Goal: Transaction & Acquisition: Purchase product/service

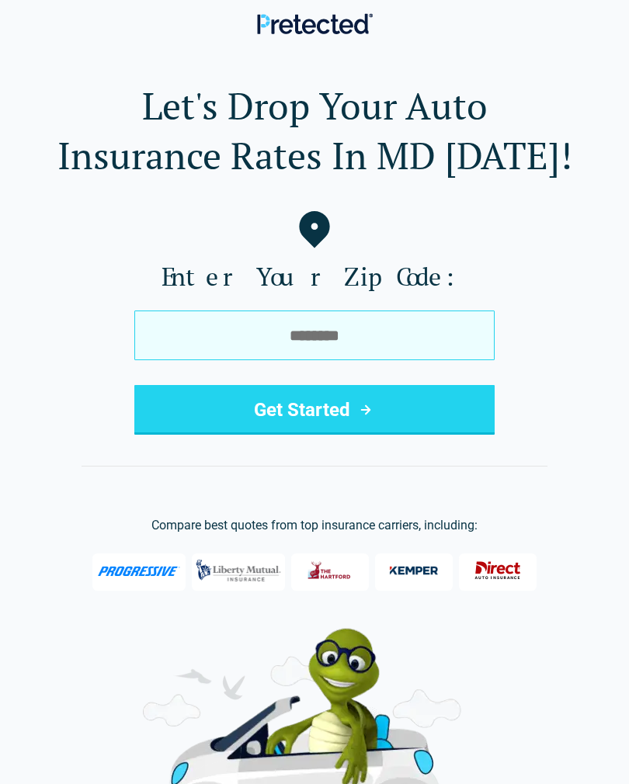
click at [317, 340] on input "tel" at bounding box center [314, 335] width 360 height 50
type input "*****"
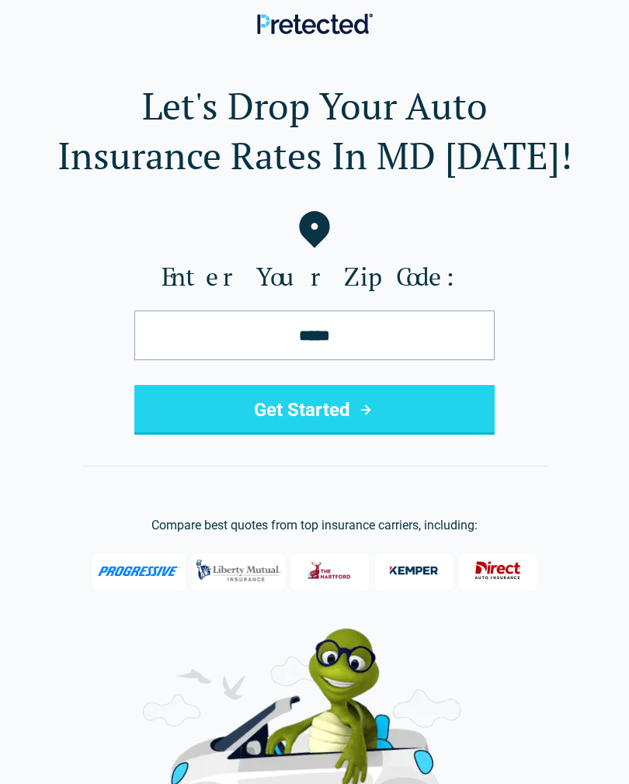
click at [329, 416] on button "Get Started" at bounding box center [314, 410] width 360 height 50
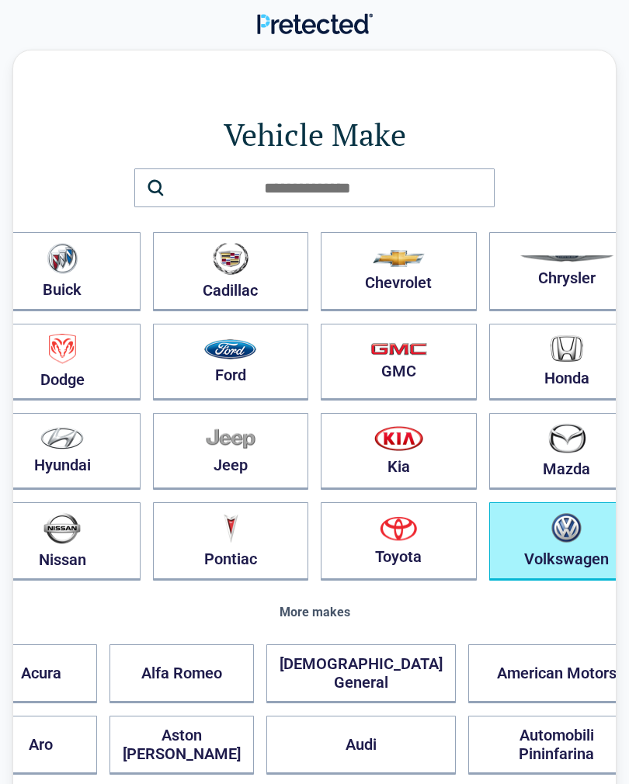
click at [551, 539] on img "button" at bounding box center [566, 528] width 30 height 30
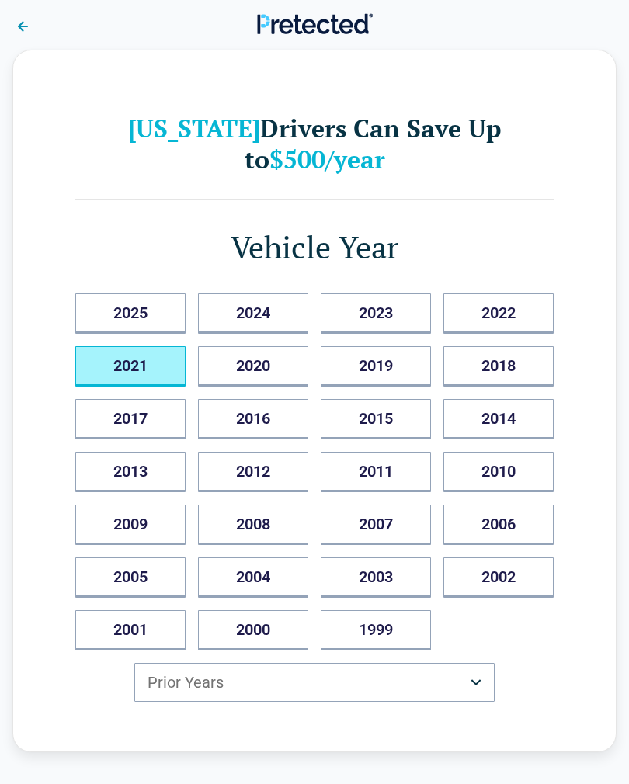
click at [139, 380] on button "2021" at bounding box center [130, 366] width 110 height 40
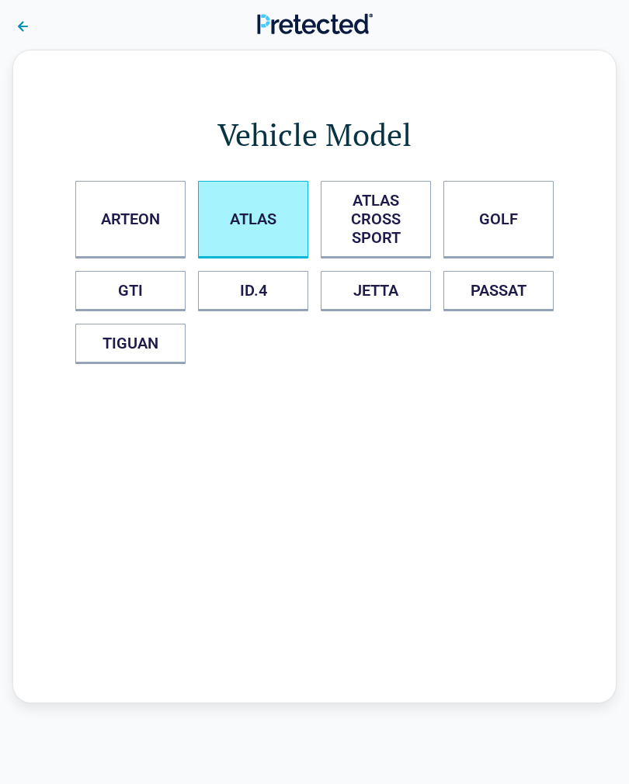
click at [253, 225] on button "ATLAS" at bounding box center [253, 220] width 110 height 78
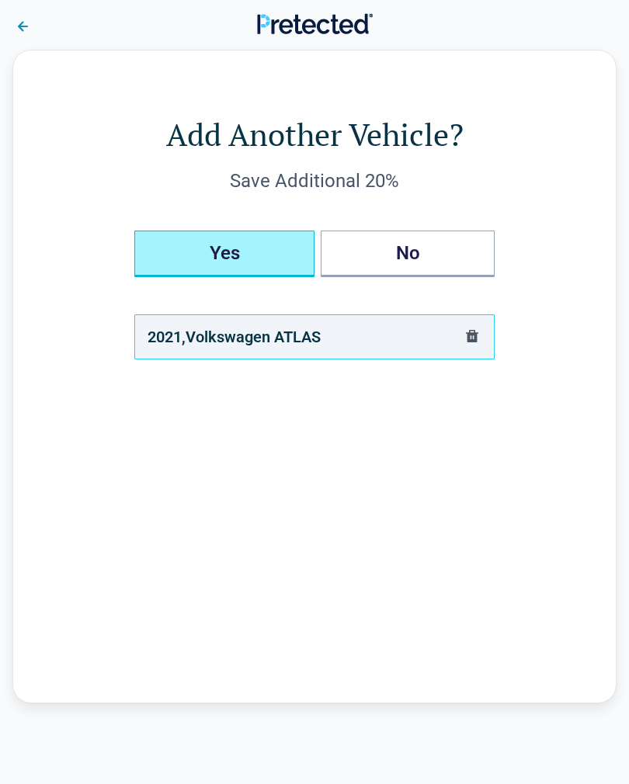
click at [250, 262] on button "Yes" at bounding box center [224, 254] width 180 height 47
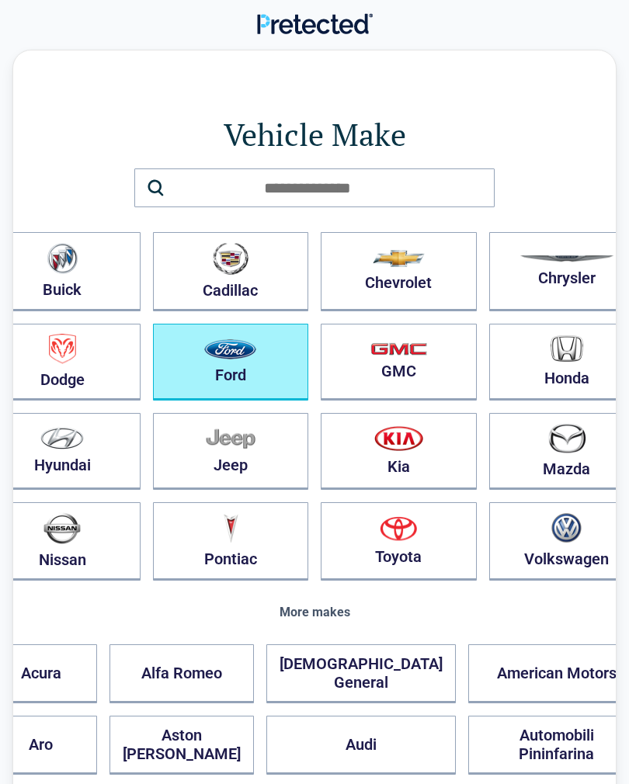
click at [254, 369] on button "Ford" at bounding box center [231, 362] width 156 height 77
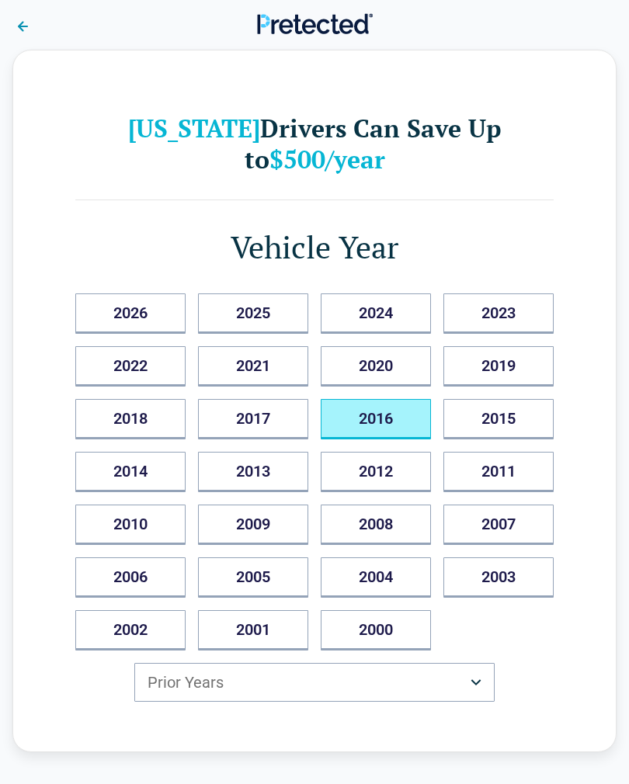
click at [387, 428] on button "2016" at bounding box center [376, 419] width 110 height 40
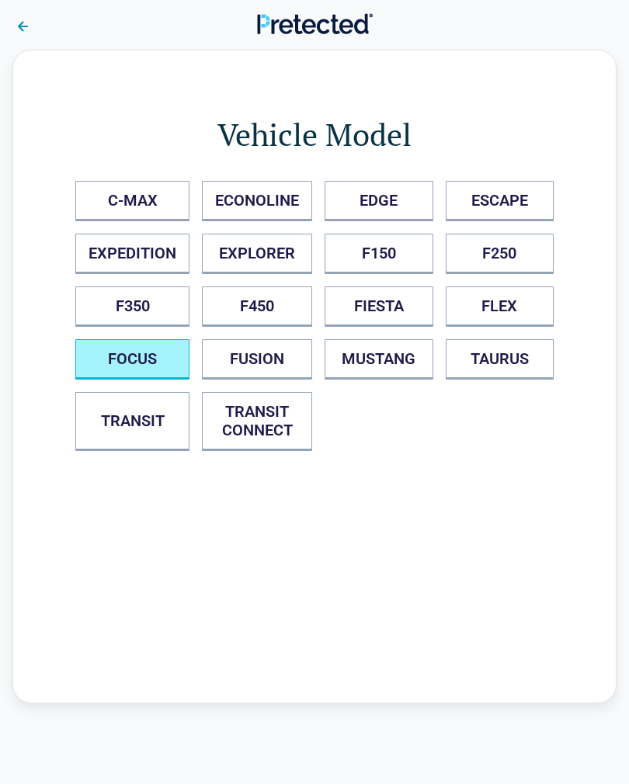
click at [147, 367] on button "FOCUS" at bounding box center [132, 359] width 114 height 40
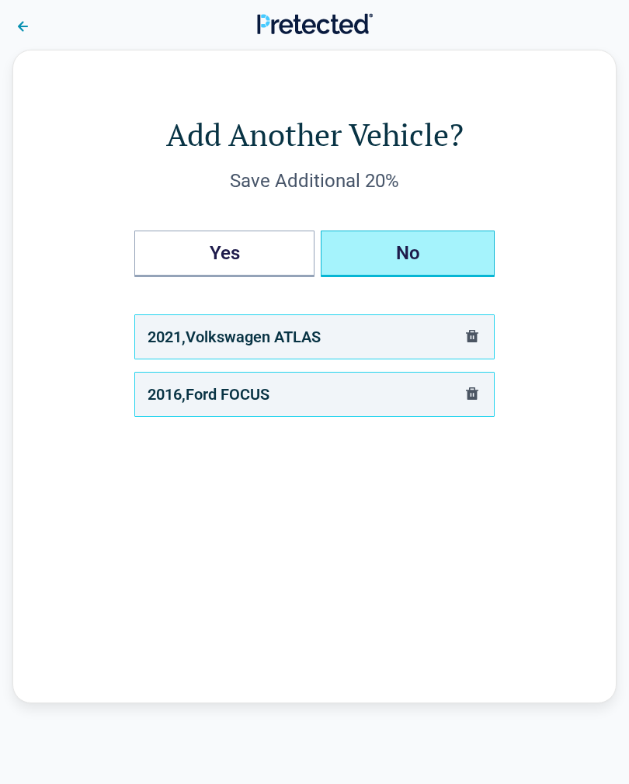
click at [411, 264] on button "No" at bounding box center [408, 254] width 174 height 47
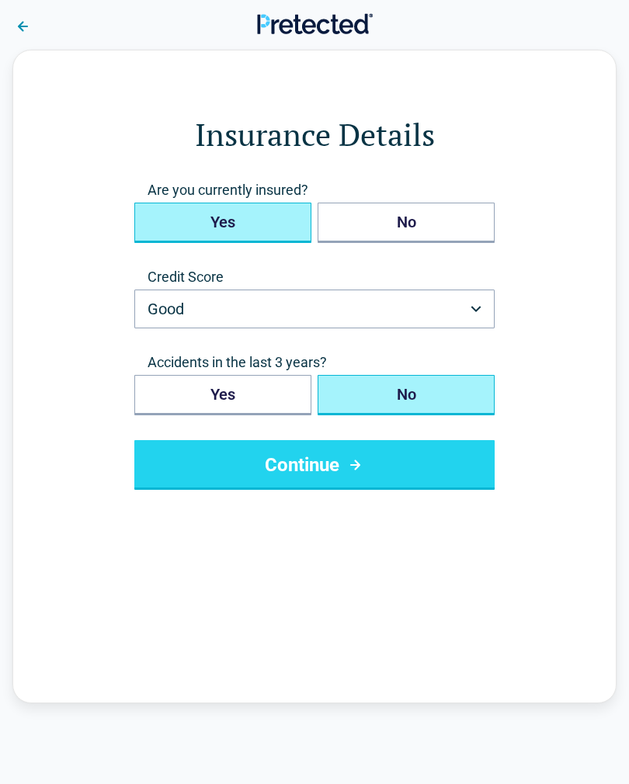
click at [258, 229] on button "Yes" at bounding box center [222, 223] width 177 height 40
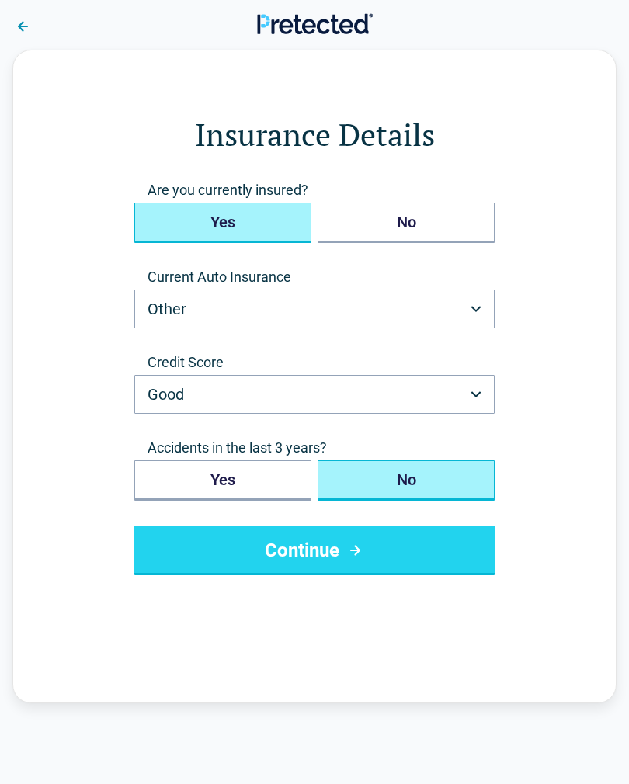
click at [148, 311] on button "Other" at bounding box center [314, 309] width 360 height 39
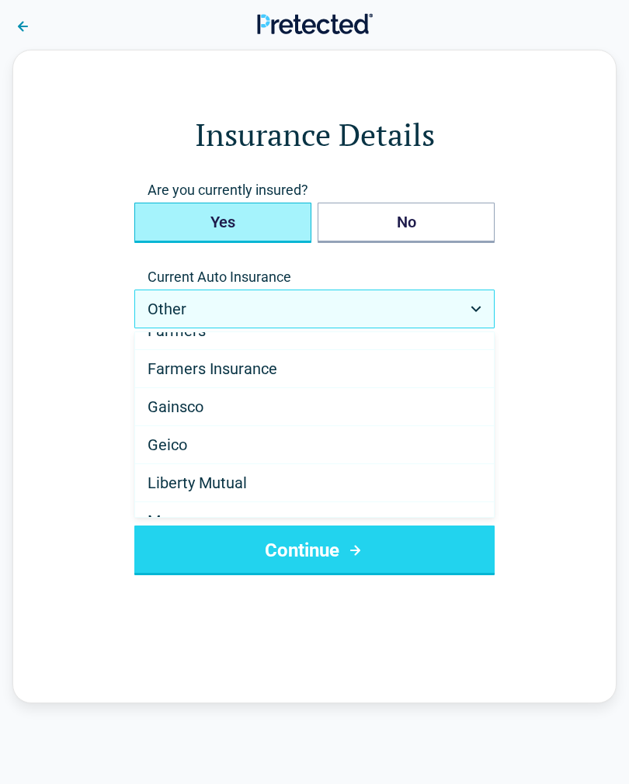
scroll to position [477, 0]
click at [172, 446] on span "Geico" at bounding box center [167, 444] width 40 height 19
select select "*****"
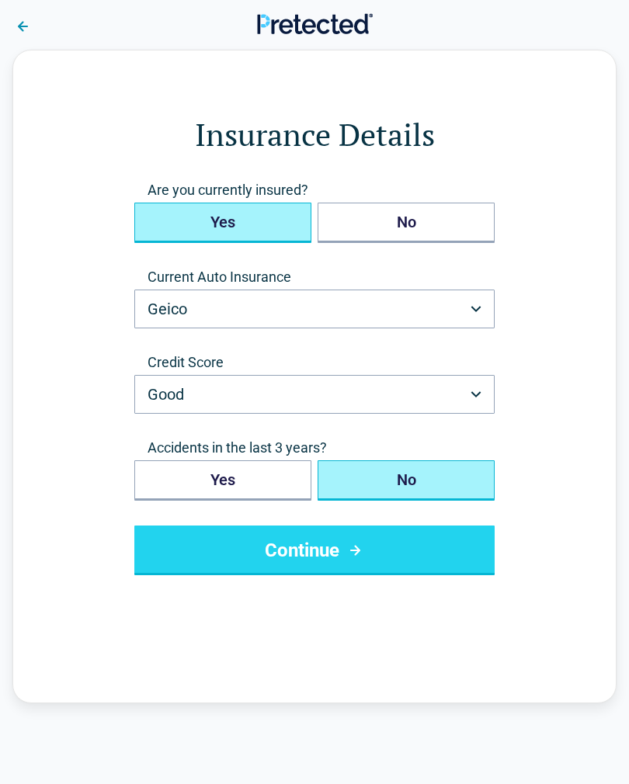
click at [364, 557] on icon "submit" at bounding box center [354, 550] width 19 height 19
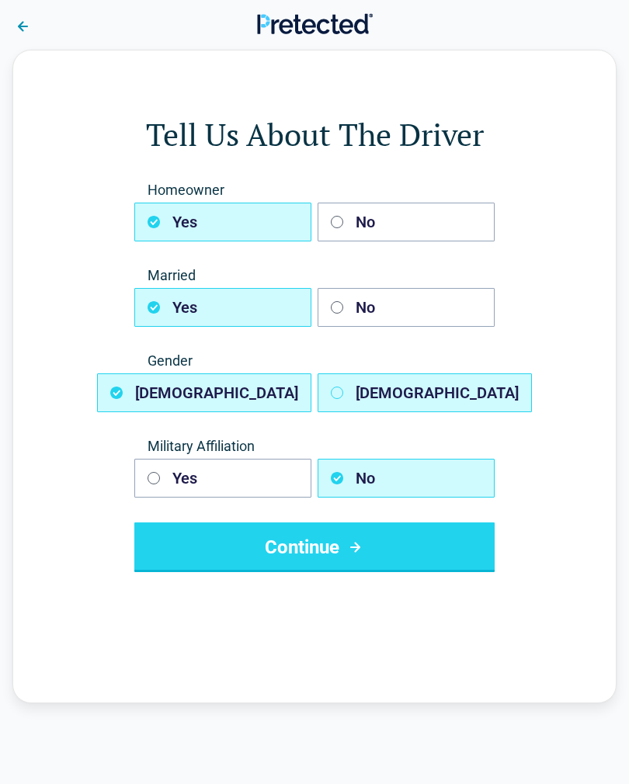
click at [345, 396] on button "Female" at bounding box center [424, 392] width 214 height 39
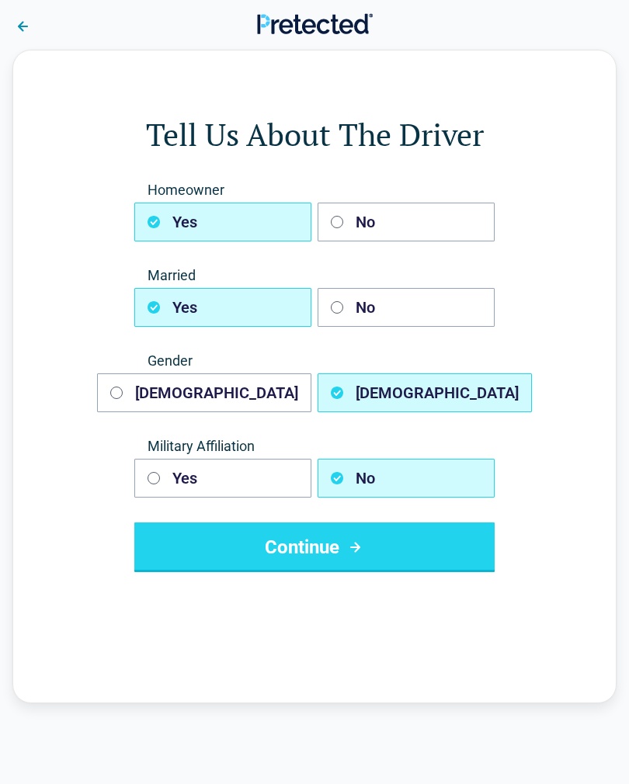
click at [345, 558] on button "Continue" at bounding box center [314, 547] width 360 height 50
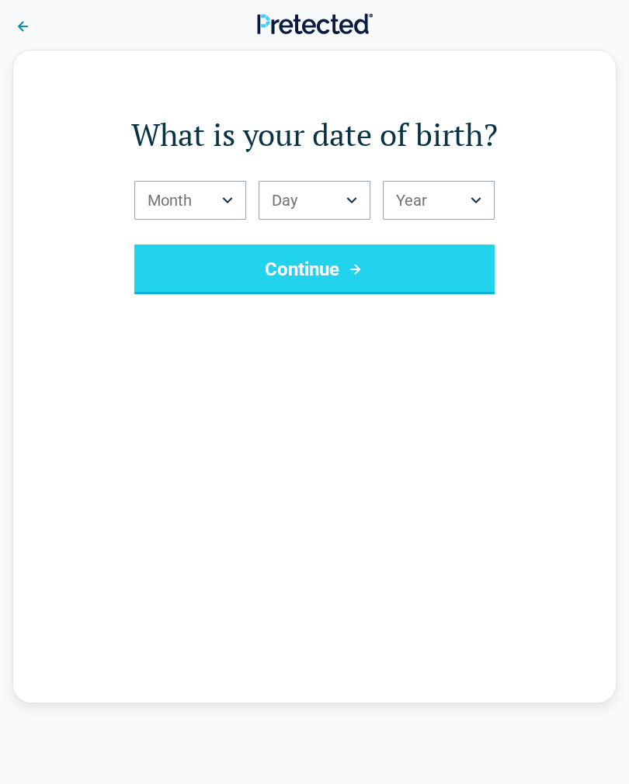
click at [210, 201] on button "Month" at bounding box center [190, 200] width 112 height 39
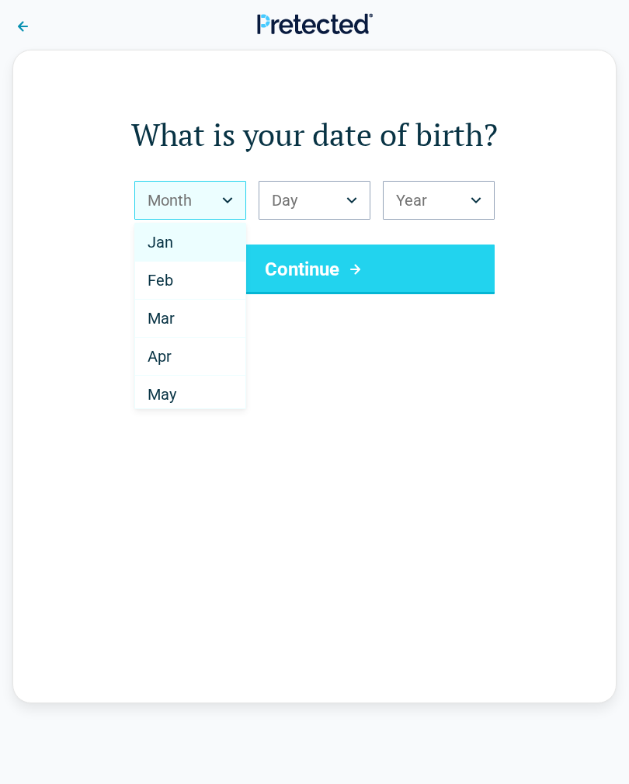
click at [168, 283] on span "Feb" at bounding box center [160, 280] width 26 height 19
select select "*"
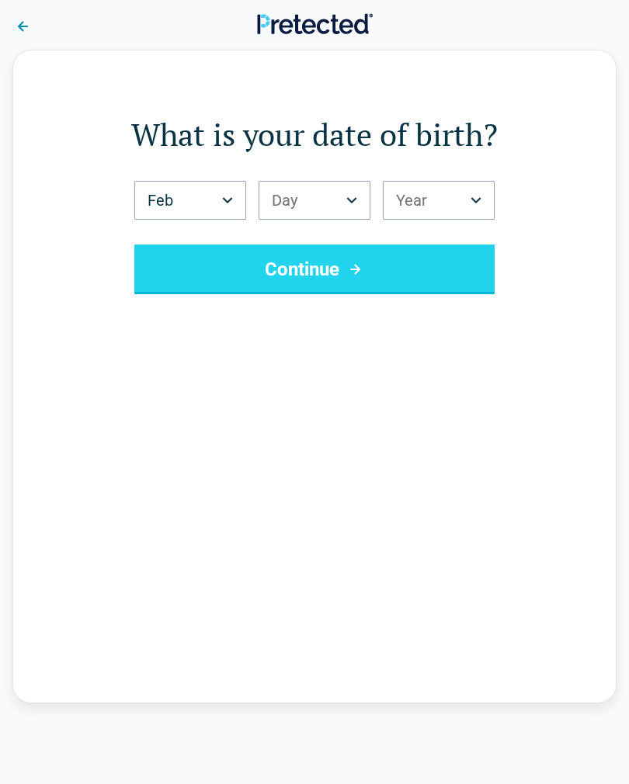
click at [309, 202] on button "Day" at bounding box center [314, 200] width 112 height 39
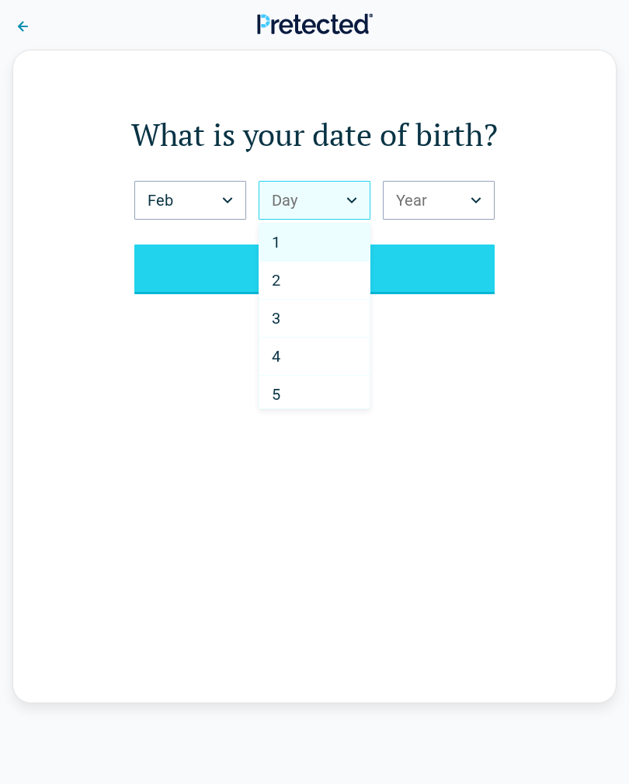
click at [286, 356] on div "4" at bounding box center [314, 357] width 110 height 38
select select "*"
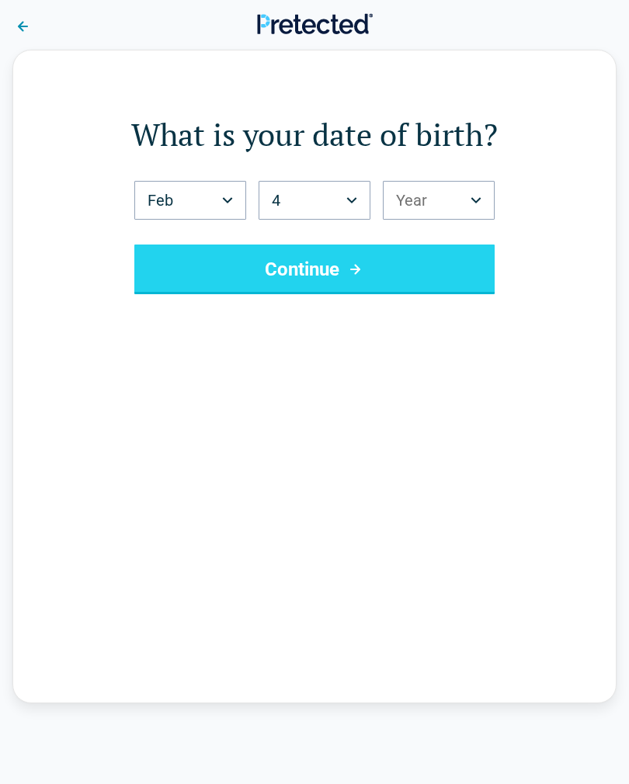
click at [465, 202] on button "Year" at bounding box center [439, 200] width 112 height 39
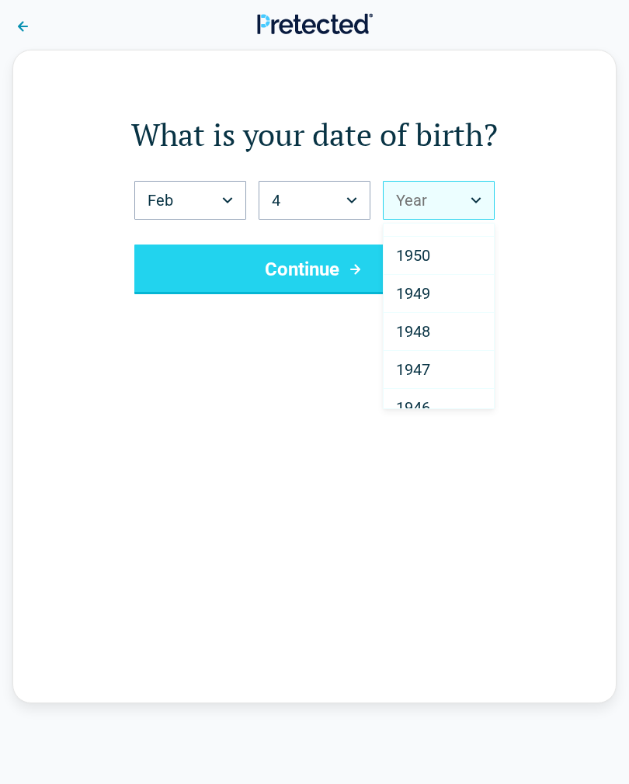
scroll to position [2156, 0]
click at [421, 373] on span "1947" at bounding box center [413, 368] width 34 height 19
select select "****"
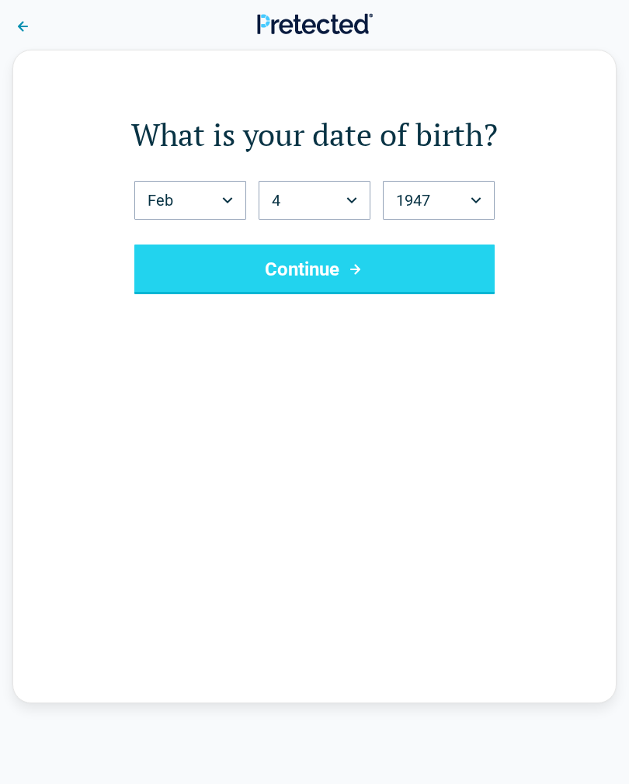
click at [352, 284] on button "Continue" at bounding box center [314, 270] width 360 height 50
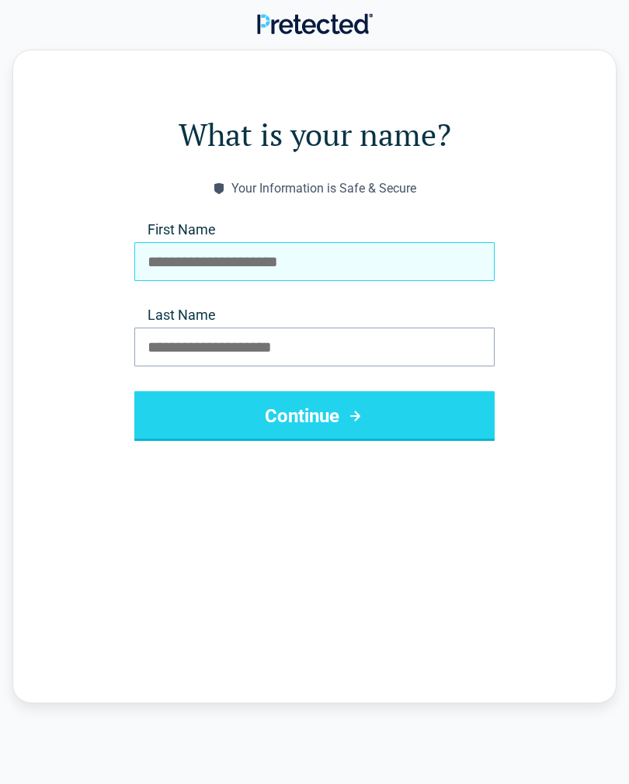
click at [151, 262] on input "First Name" at bounding box center [314, 261] width 360 height 39
type input "********"
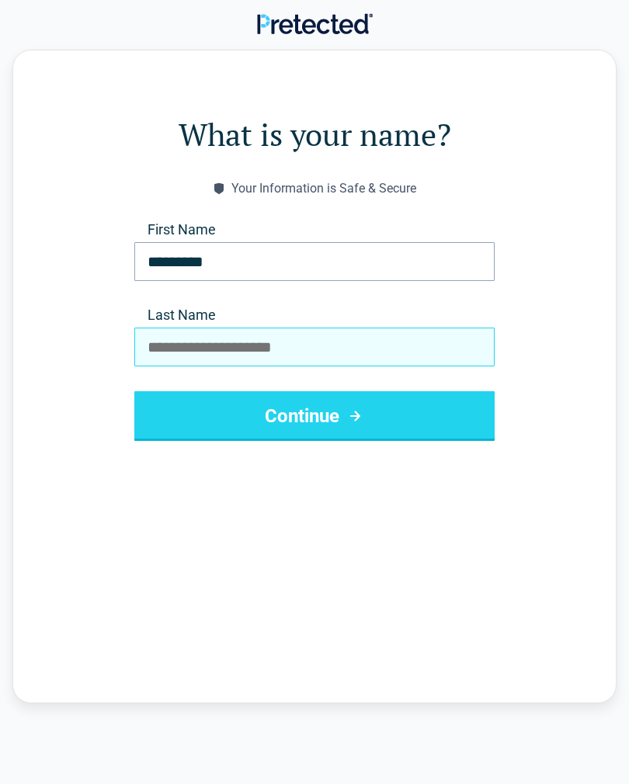
click at [147, 338] on input "Last Name" at bounding box center [314, 347] width 360 height 39
type input "******"
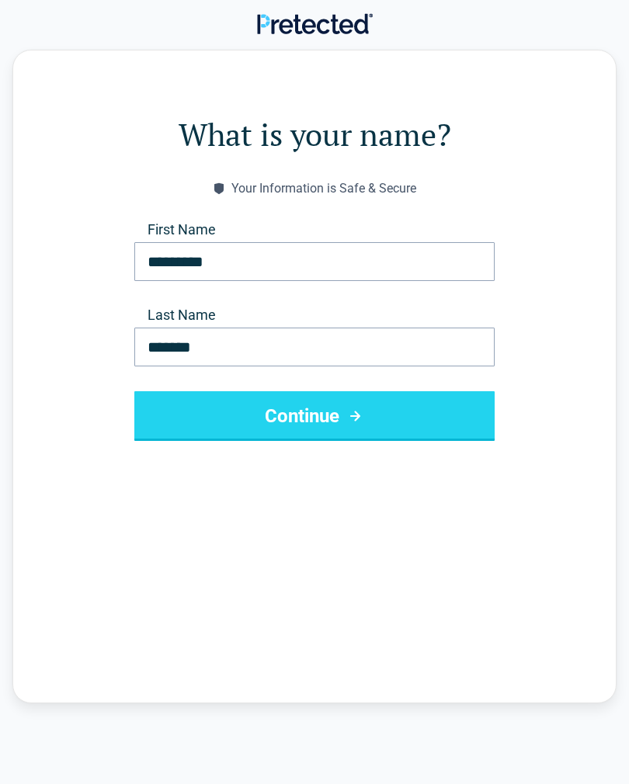
click at [324, 421] on button "Continue" at bounding box center [314, 416] width 360 height 50
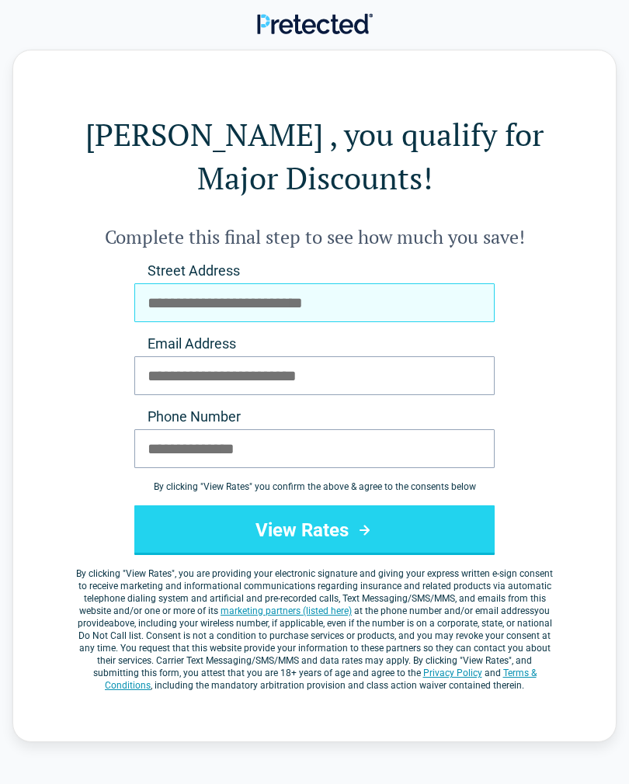
click at [144, 309] on input "Street Address" at bounding box center [314, 302] width 360 height 39
type input "**********"
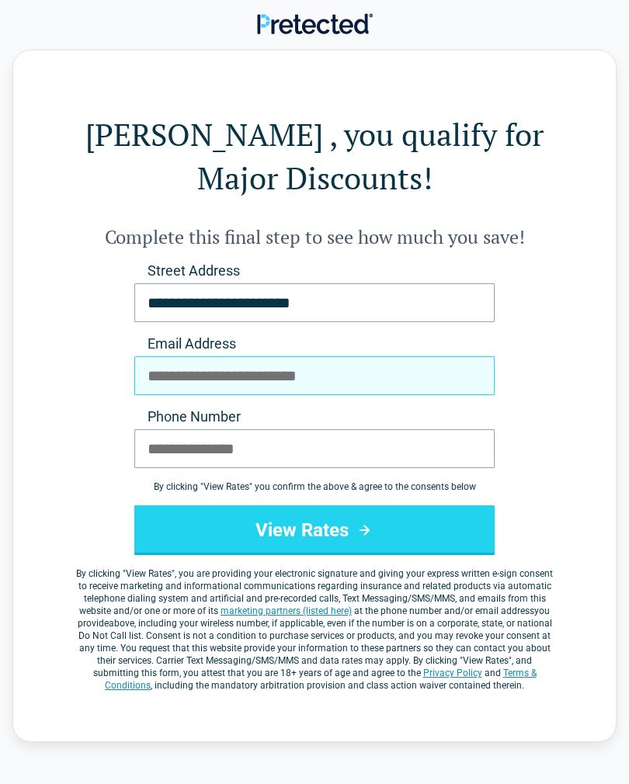
click at [155, 376] on input "Email Address" at bounding box center [314, 375] width 360 height 39
type input "**********"
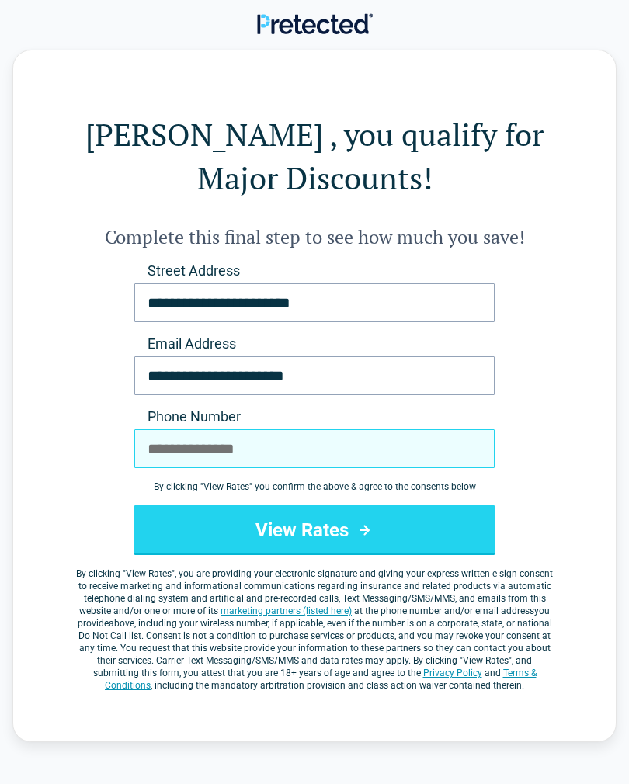
click at [161, 452] on input "Phone Number" at bounding box center [314, 448] width 360 height 39
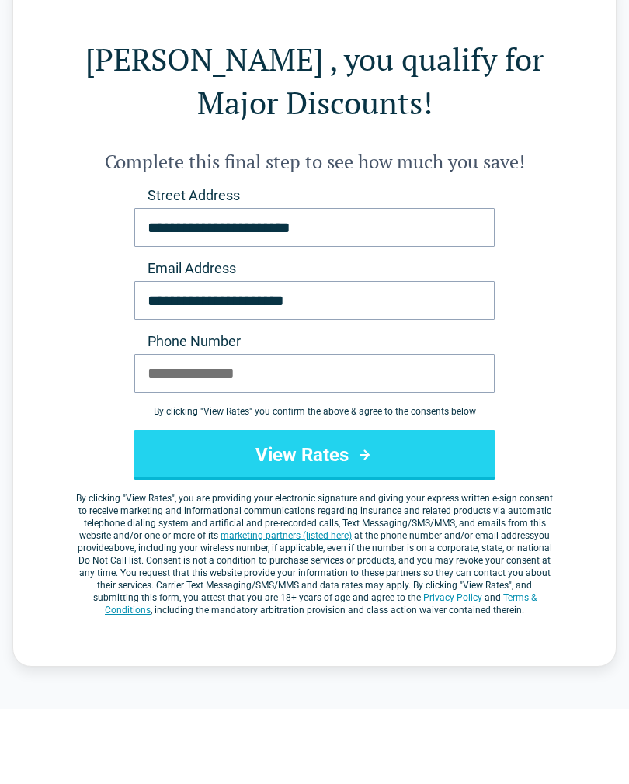
click at [330, 505] on button "View Rates" at bounding box center [314, 530] width 360 height 50
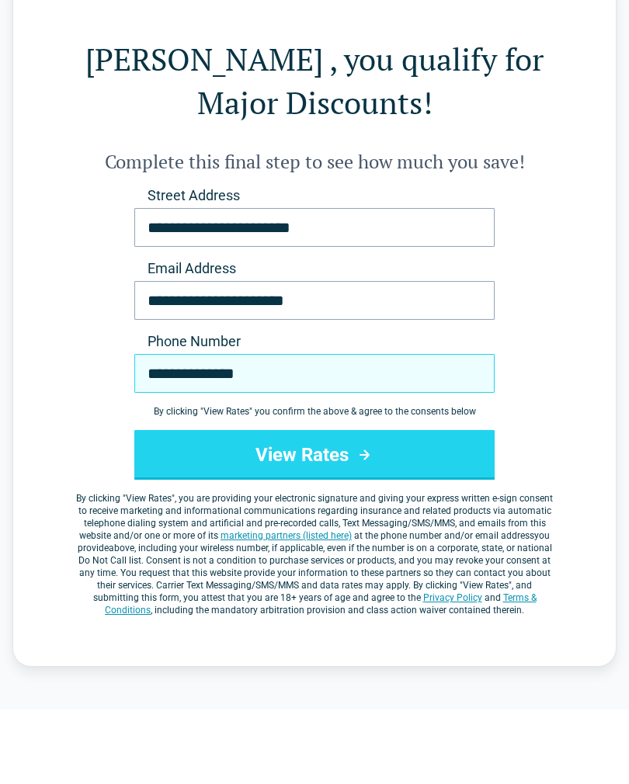
type input "**********"
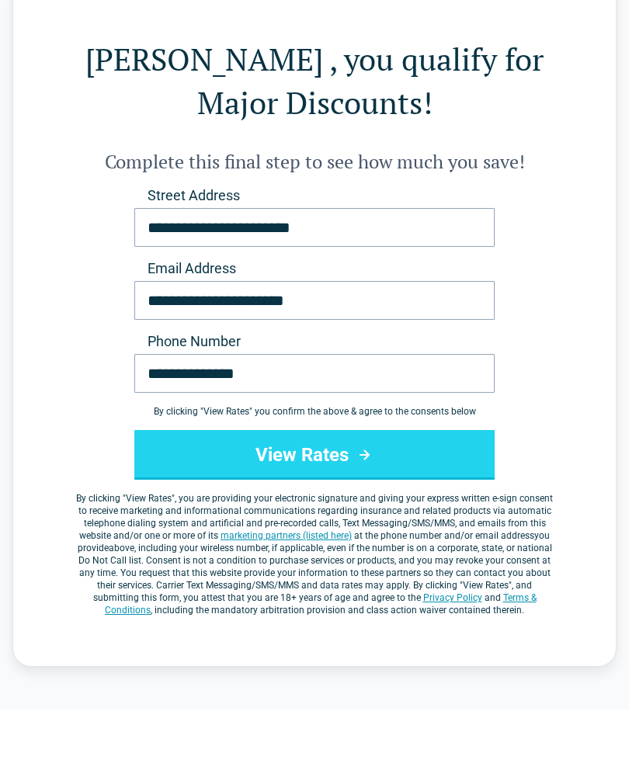
click at [322, 505] on button "View Rates" at bounding box center [314, 530] width 360 height 50
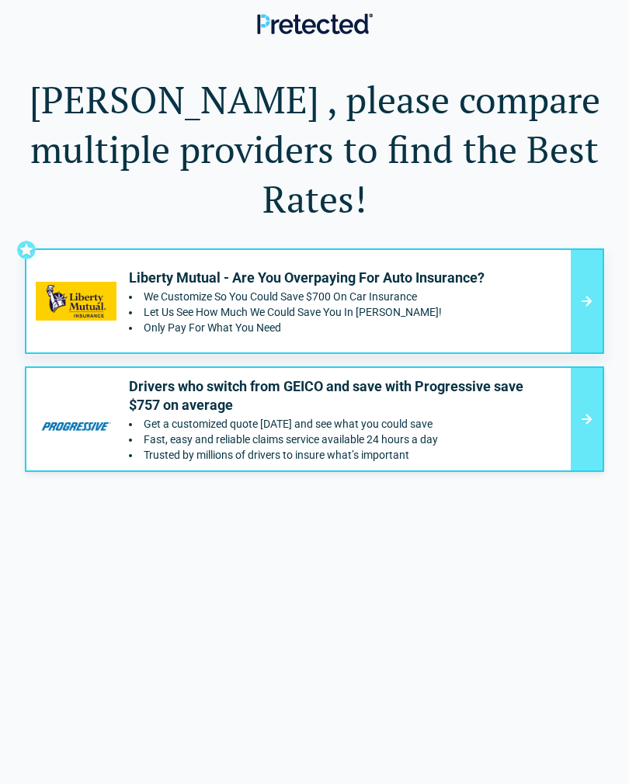
click at [585, 292] on icon at bounding box center [586, 301] width 19 height 19
